Goal: Go to known website: Go to known website

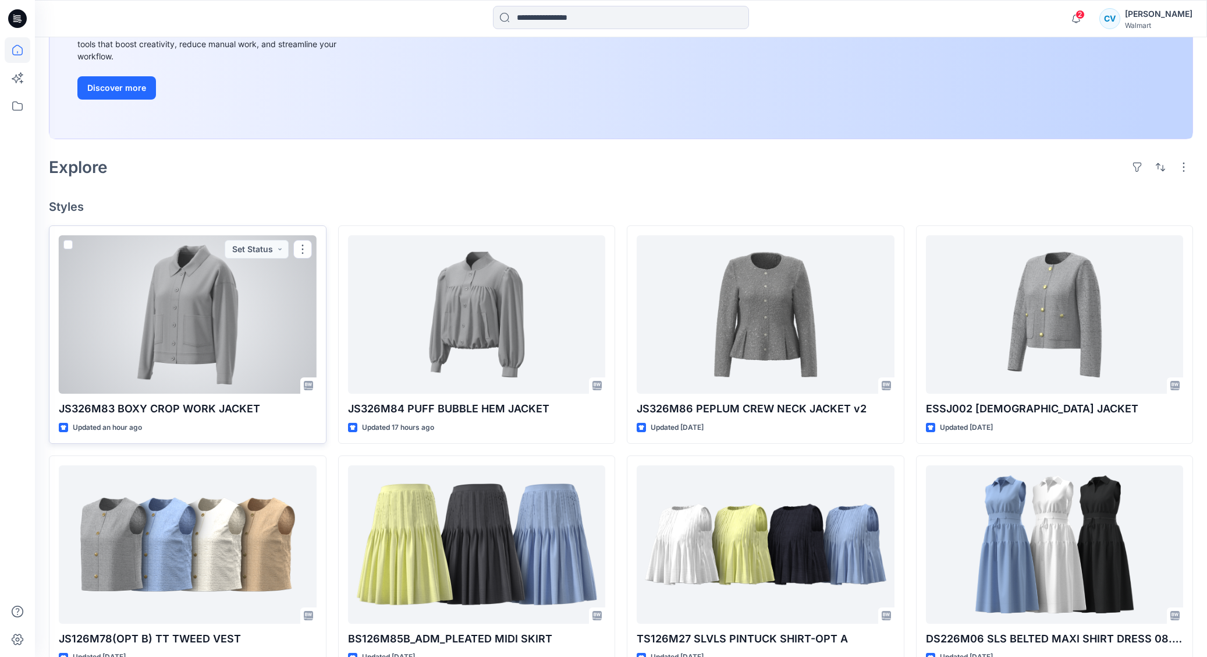
scroll to position [199, 0]
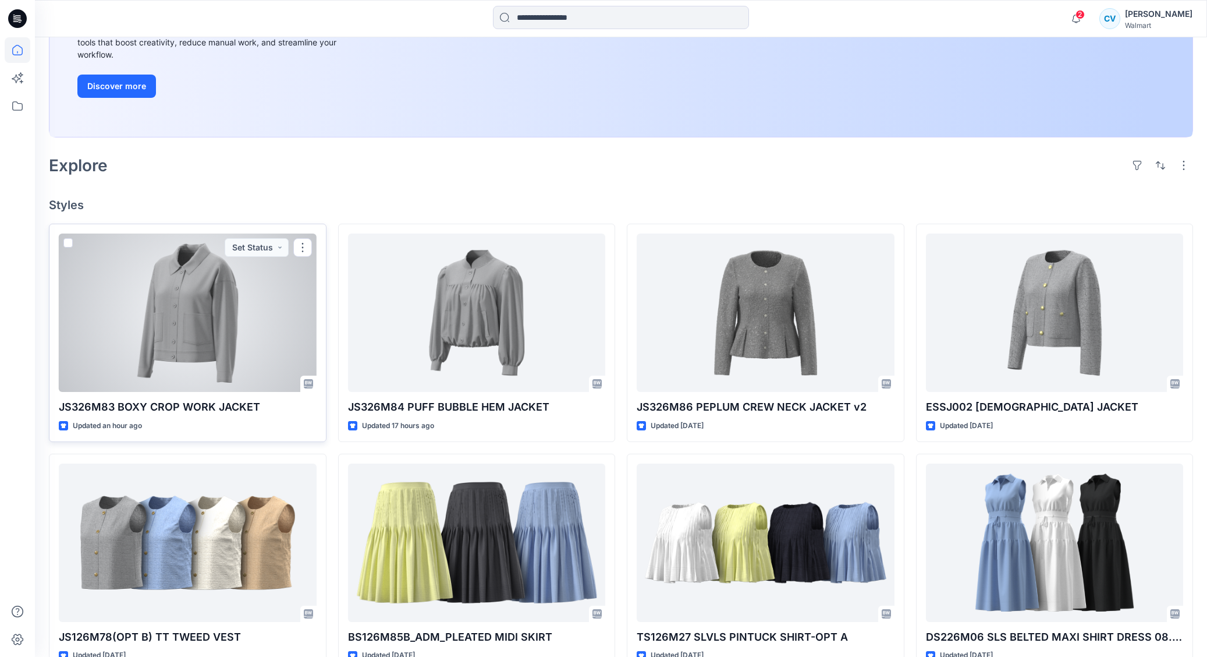
click at [135, 339] on div at bounding box center [188, 312] width 258 height 158
